Goal: Task Accomplishment & Management: Use online tool/utility

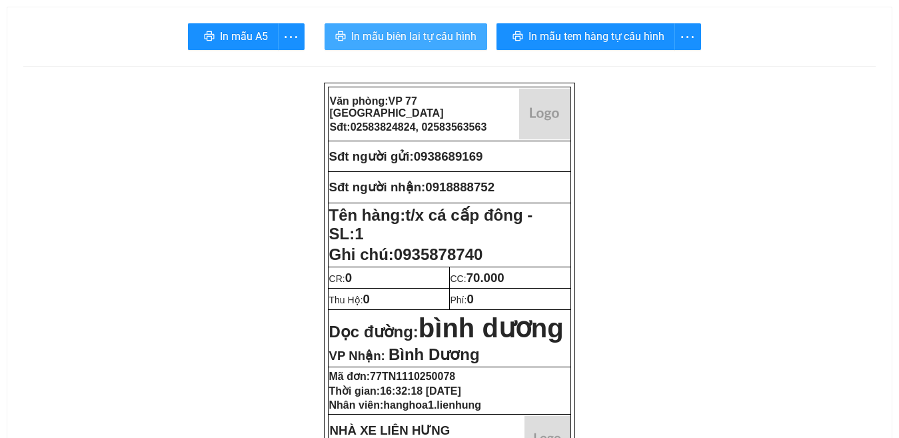
click at [400, 36] on span "In mẫu biên lai tự cấu hình" at bounding box center [413, 36] width 125 height 17
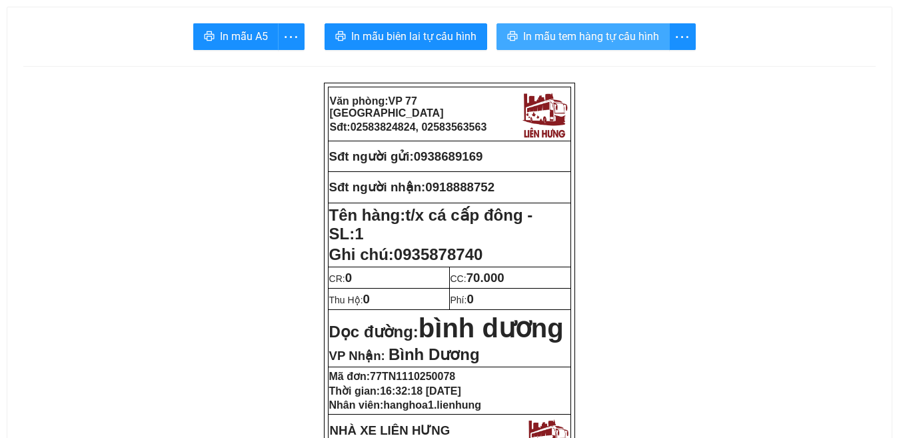
click at [575, 39] on span "In mẫu tem hàng tự cấu hình" at bounding box center [591, 36] width 136 height 17
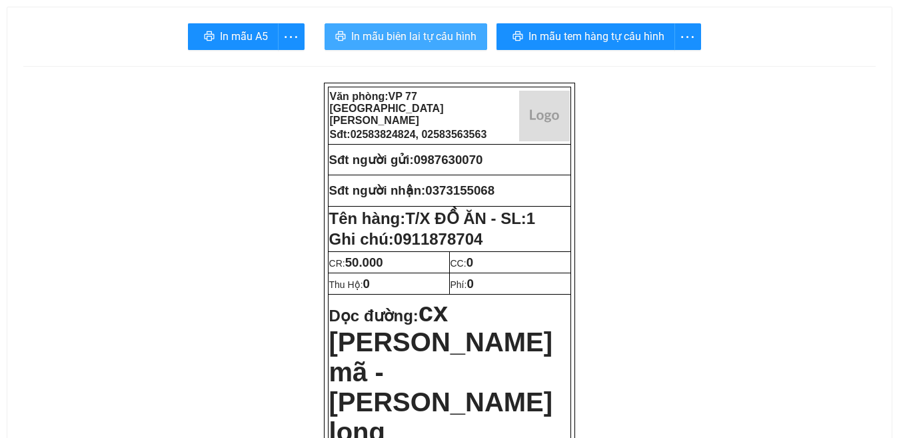
click at [402, 35] on span "In mẫu biên lai tự cấu hình" at bounding box center [413, 36] width 125 height 17
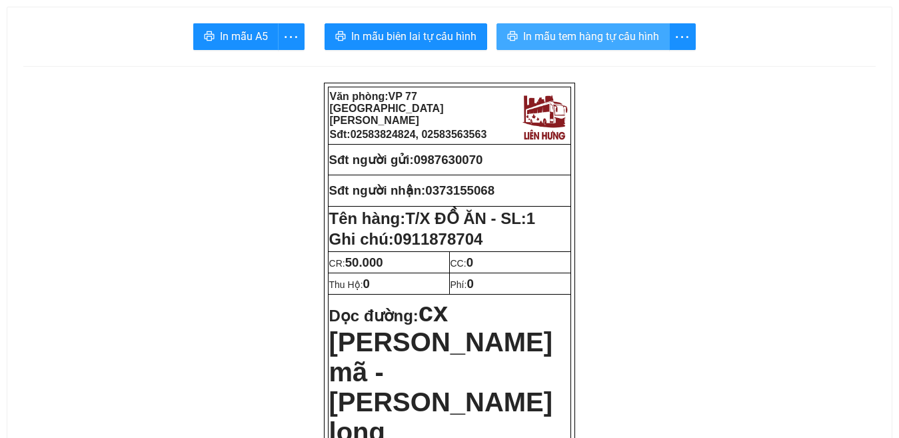
click at [568, 31] on span "In mẫu tem hàng tự cấu hình" at bounding box center [591, 36] width 136 height 17
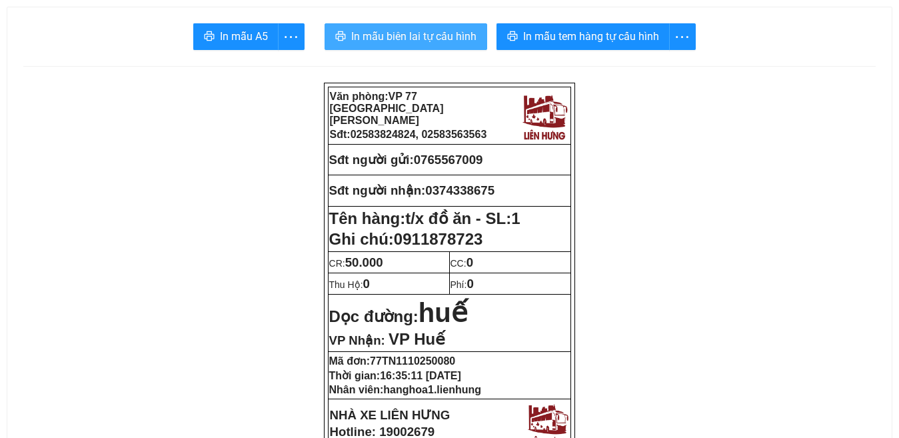
click at [397, 34] on span "In mẫu biên lai tự cấu hình" at bounding box center [413, 36] width 125 height 17
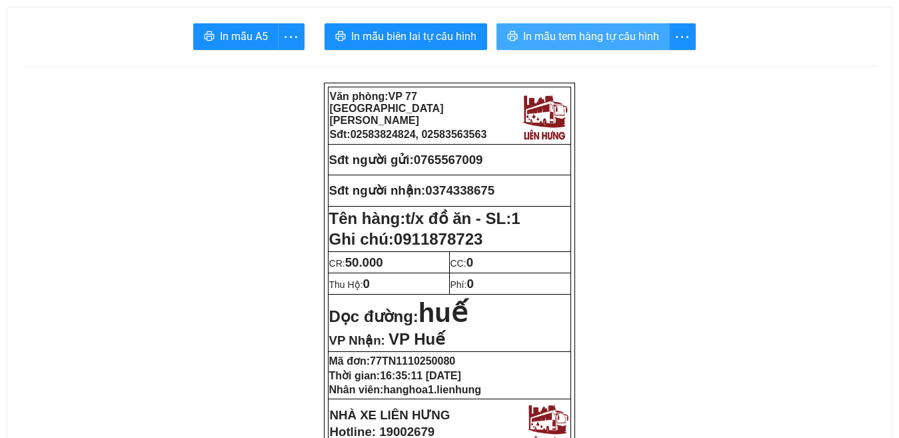
click at [594, 38] on span "In mẫu tem hàng tự cấu hình" at bounding box center [591, 36] width 136 height 17
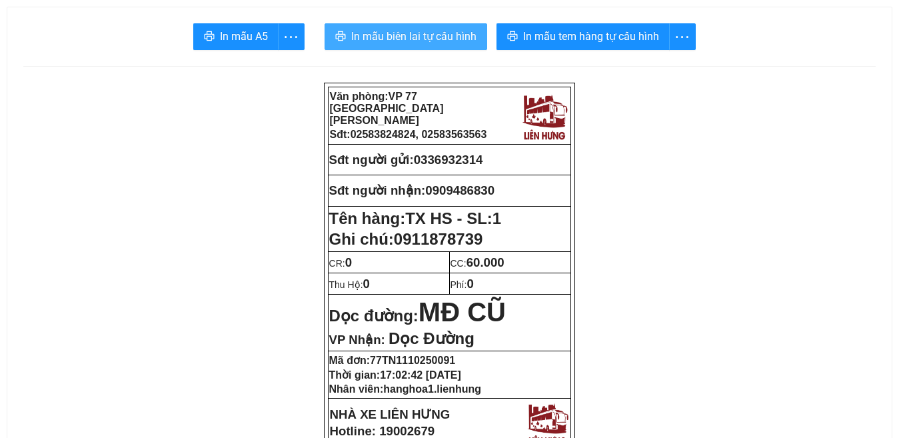
click at [418, 33] on span "In mẫu biên lai tự cấu hình" at bounding box center [413, 36] width 125 height 17
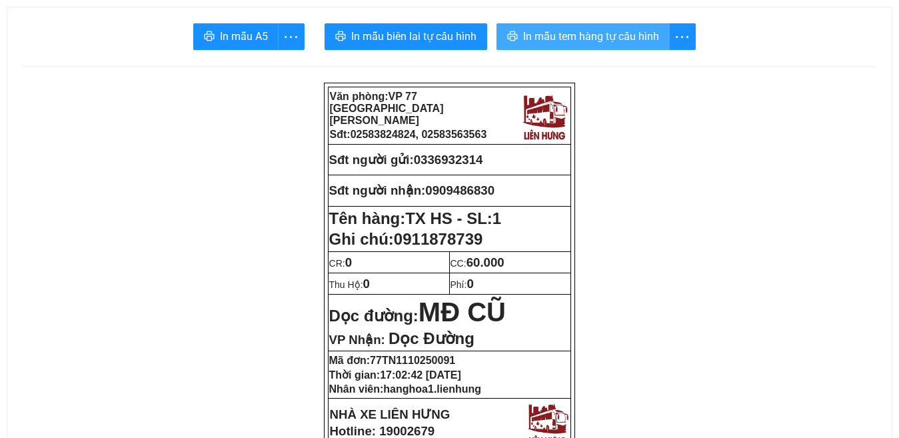
click at [594, 28] on span "In mẫu tem hàng tự cấu hình" at bounding box center [591, 36] width 136 height 17
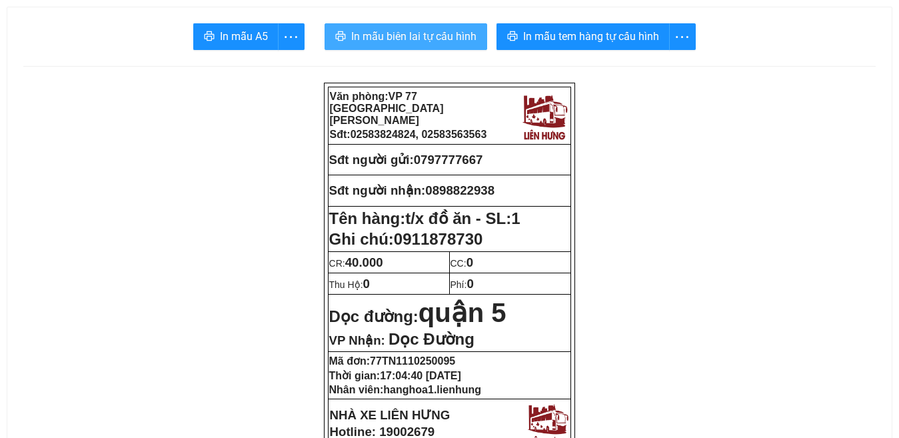
click at [395, 38] on span "In mẫu biên lai tự cấu hình" at bounding box center [413, 36] width 125 height 17
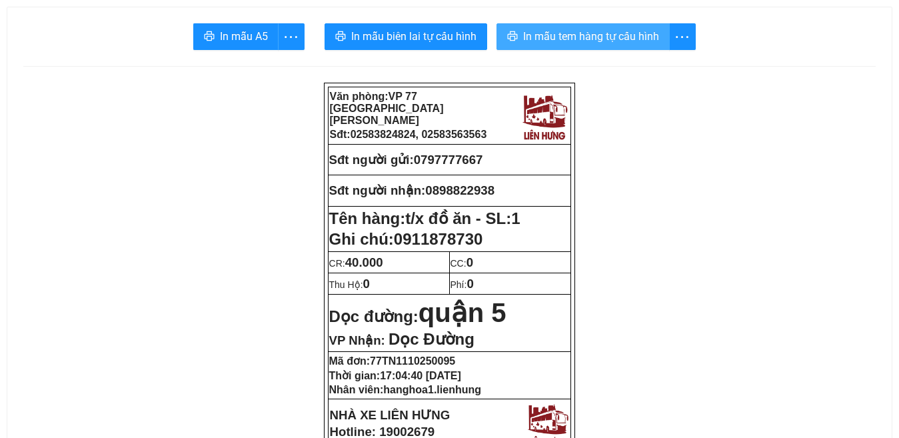
click at [567, 34] on span "In mẫu tem hàng tự cấu hình" at bounding box center [591, 36] width 136 height 17
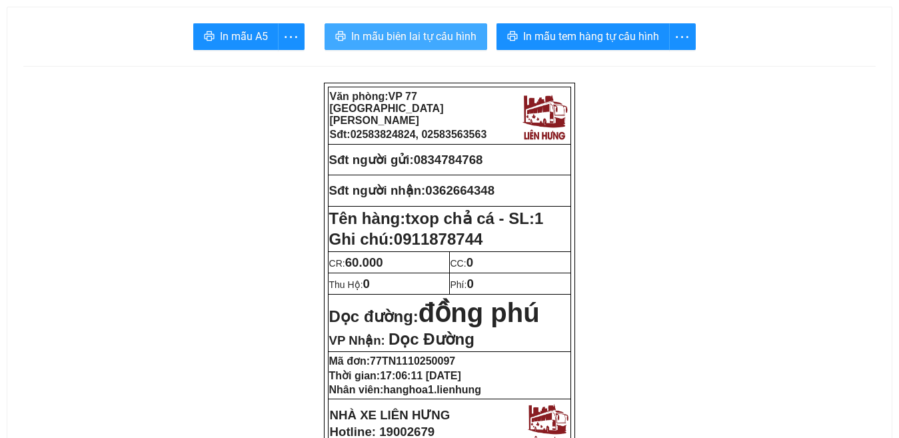
click at [402, 42] on span "In mẫu biên lai tự cấu hình" at bounding box center [413, 36] width 125 height 17
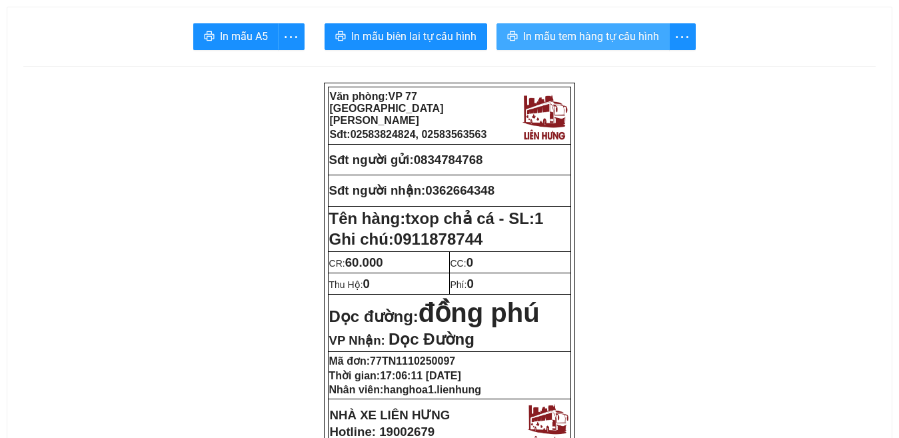
click at [586, 37] on span "In mẫu tem hàng tự cấu hình" at bounding box center [591, 36] width 136 height 17
